Goal: Find specific page/section: Find specific page/section

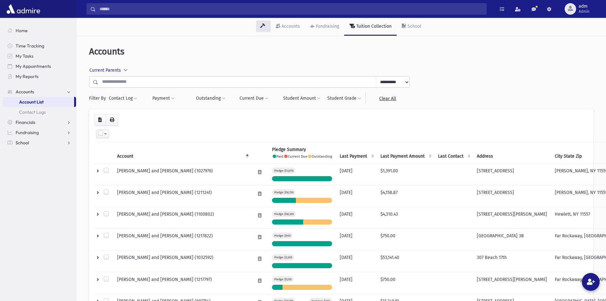
click at [35, 146] on link "School" at bounding box center [40, 142] width 74 height 10
click at [37, 133] on link "Students" at bounding box center [40, 132] width 74 height 10
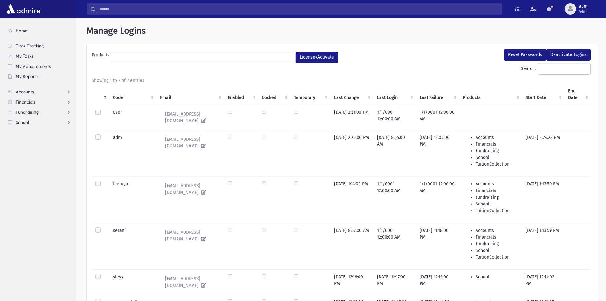
select select
click at [49, 127] on link "School" at bounding box center [40, 122] width 74 height 10
click at [40, 129] on link "Students" at bounding box center [40, 132] width 74 height 10
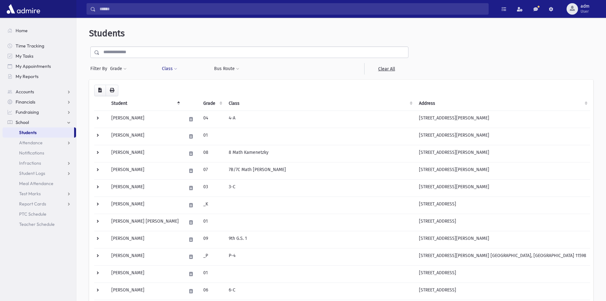
click at [172, 67] on button "Class" at bounding box center [170, 68] width 16 height 11
click at [189, 83] on ul at bounding box center [195, 86] width 61 height 10
click at [116, 69] on button "Grade" at bounding box center [118, 68] width 17 height 11
click at [99, 92] on icon "button" at bounding box center [100, 90] width 4 height 4
